Goal: Task Accomplishment & Management: Use online tool/utility

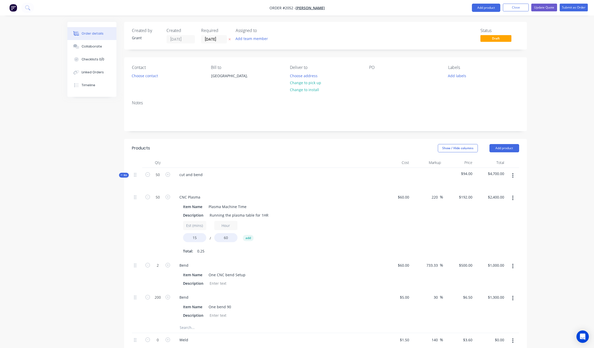
scroll to position [353, 0]
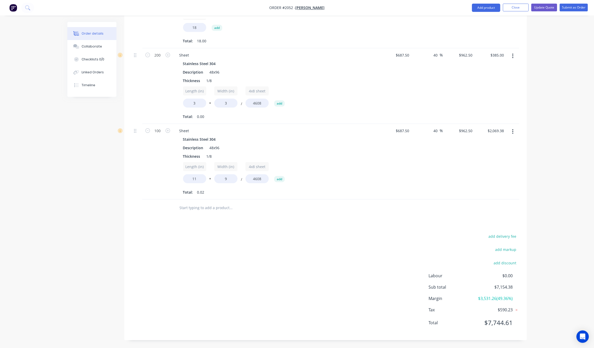
click at [79, 34] on div at bounding box center [77, 33] width 8 height 5
click at [14, 11] on img "button" at bounding box center [13, 8] width 8 height 8
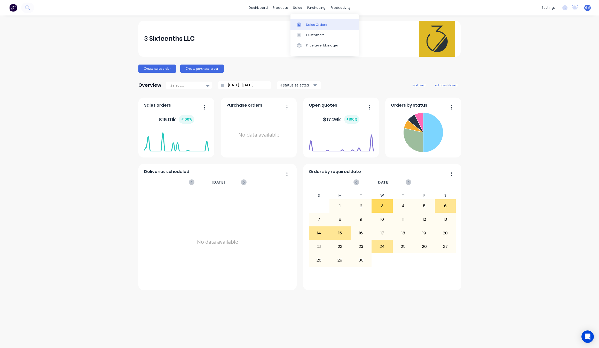
click at [300, 20] on link "Sales Orders" at bounding box center [324, 24] width 68 height 10
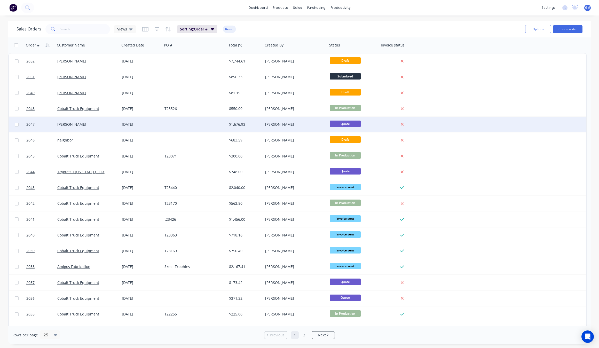
click at [158, 121] on div "[DATE]" at bounding box center [141, 124] width 43 height 15
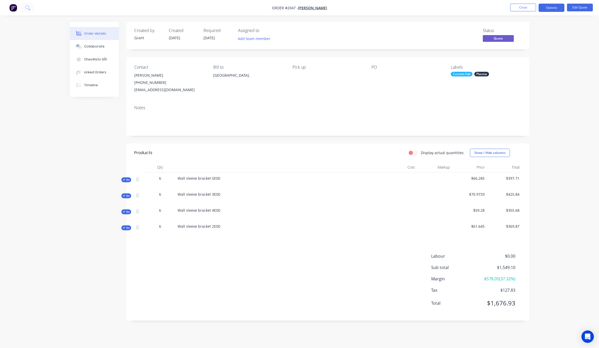
click at [501, 38] on span "Quote" at bounding box center [498, 38] width 31 height 6
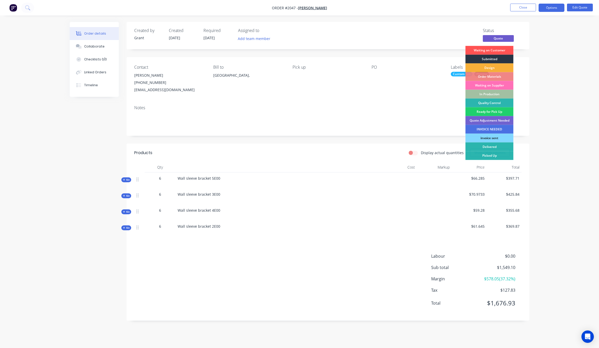
click at [499, 58] on div "Submitted" at bounding box center [489, 59] width 48 height 9
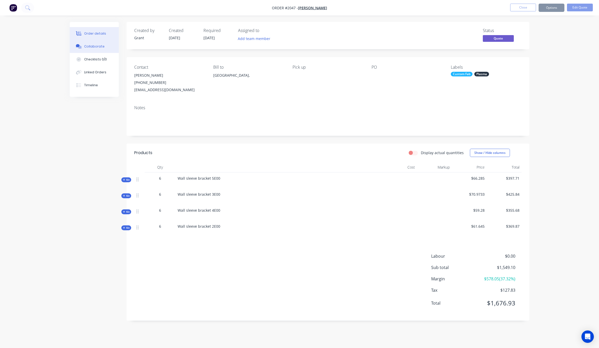
click at [86, 43] on button "Collaborate" at bounding box center [94, 46] width 49 height 13
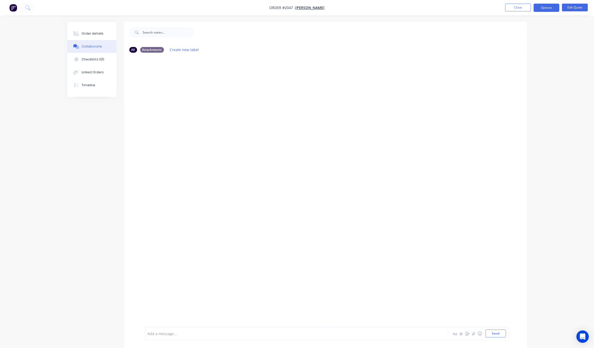
click at [172, 331] on div at bounding box center [282, 333] width 268 height 5
click at [100, 26] on div "Order details Collaborate Checklists 0/0 Linked Orders Timeline" at bounding box center [91, 59] width 49 height 75
click at [98, 31] on div "Order details" at bounding box center [93, 33] width 22 height 5
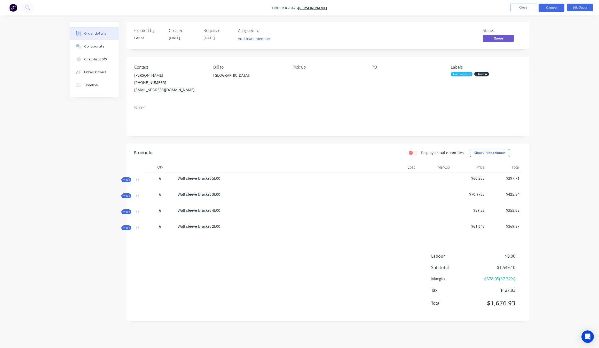
click at [492, 39] on span "Quote" at bounding box center [498, 38] width 31 height 6
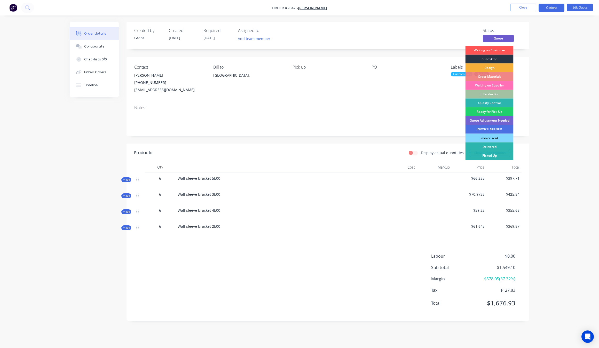
click at [491, 60] on div "Submitted" at bounding box center [489, 59] width 48 height 9
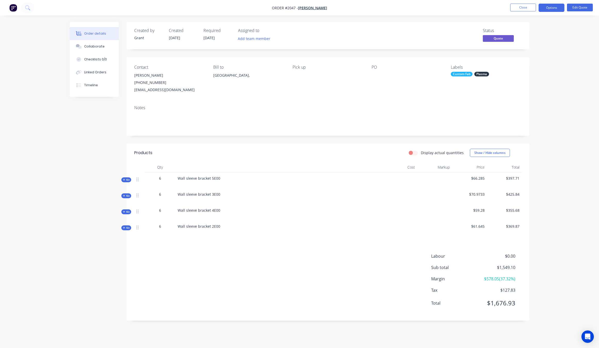
click at [502, 42] on span "Quote" at bounding box center [498, 38] width 31 height 6
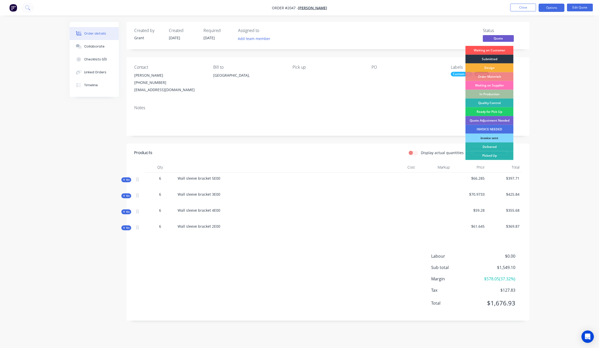
click at [503, 58] on div "Submitted" at bounding box center [489, 59] width 48 height 9
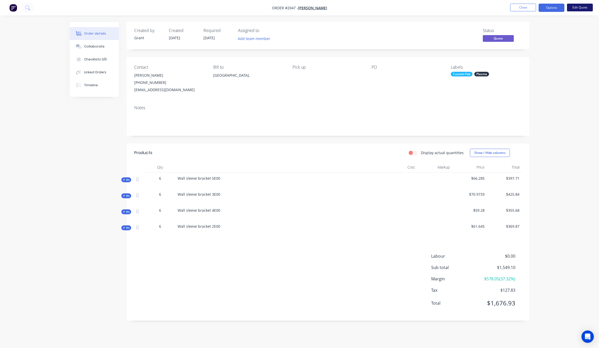
click at [576, 8] on button "Edit Quote" at bounding box center [580, 8] width 26 height 8
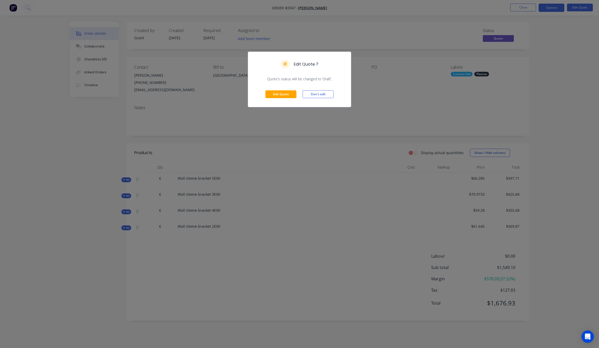
drag, startPoint x: 421, startPoint y: 95, endPoint x: 379, endPoint y: 95, distance: 42.6
click at [418, 95] on div "Edit Quote ? Quote’s status will be changed to ‘Draft’. Edit Quote Don't edit" at bounding box center [299, 174] width 599 height 348
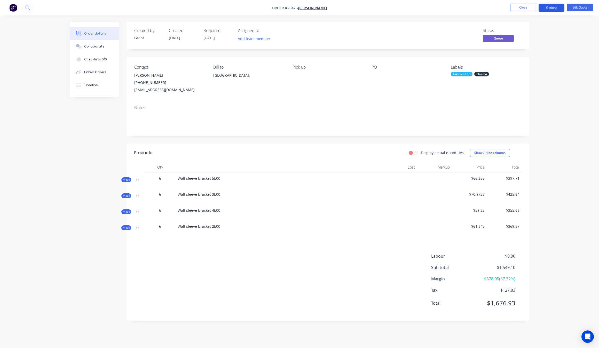
click at [552, 7] on button "Options" at bounding box center [551, 8] width 26 height 8
click at [529, 64] on div "Convert to Order" at bounding box center [535, 62] width 47 height 7
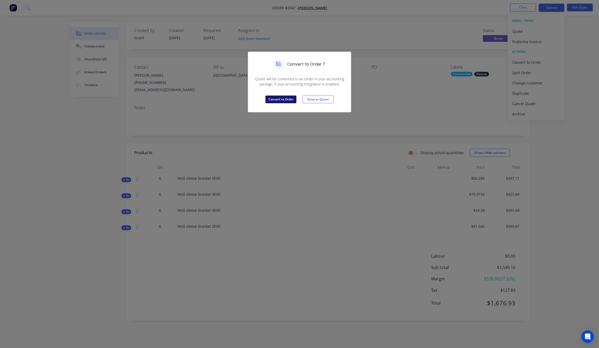
click at [270, 101] on button "Convert to Order" at bounding box center [280, 99] width 31 height 8
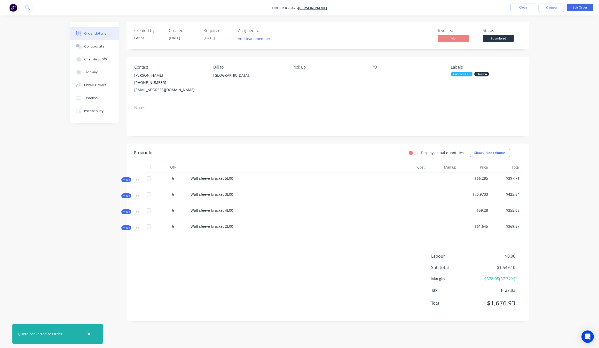
click at [65, 211] on div "Order details Collaborate Checklists 0/0 Tracking Linked Orders Timeline Profit…" at bounding box center [300, 175] width 470 height 306
